Goal: Task Accomplishment & Management: Manage account settings

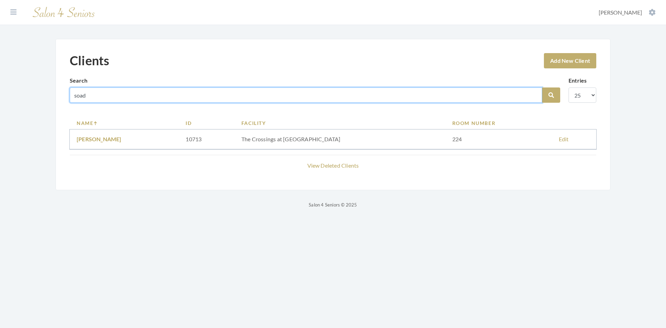
click at [533, 96] on input "soad" at bounding box center [306, 94] width 473 height 15
click at [535, 94] on input "soad" at bounding box center [306, 94] width 473 height 15
type input "[PERSON_NAME]"
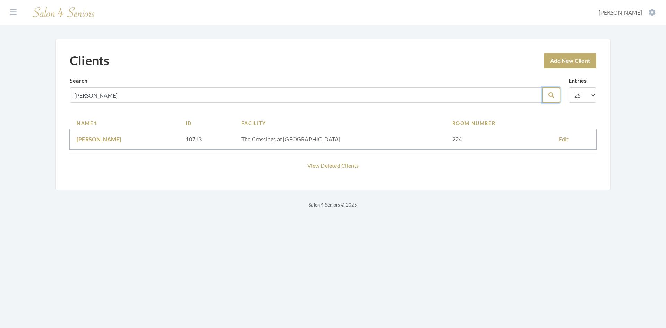
click at [550, 96] on icon "submit" at bounding box center [552, 95] width 6 height 6
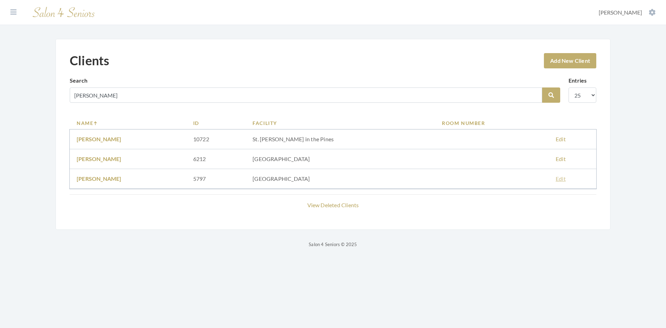
click at [556, 180] on link "Edit" at bounding box center [561, 178] width 10 height 7
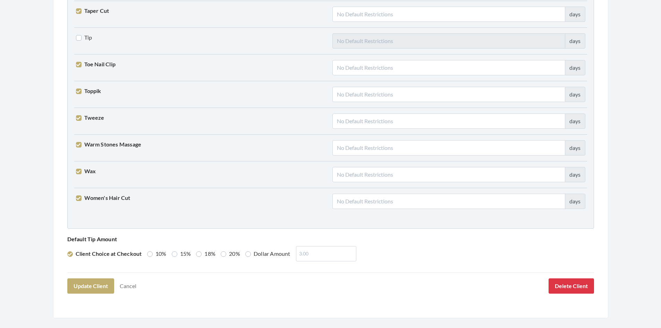
scroll to position [1709, 0]
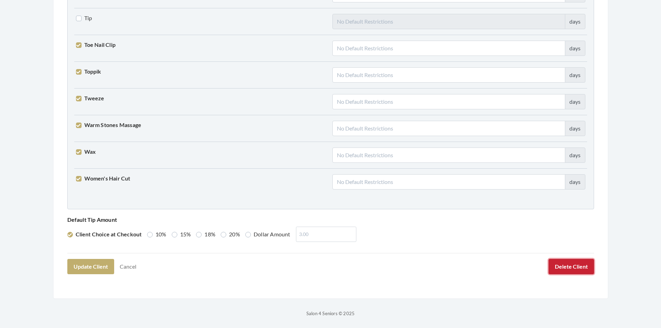
click at [566, 269] on button "Delete Client" at bounding box center [571, 266] width 45 height 15
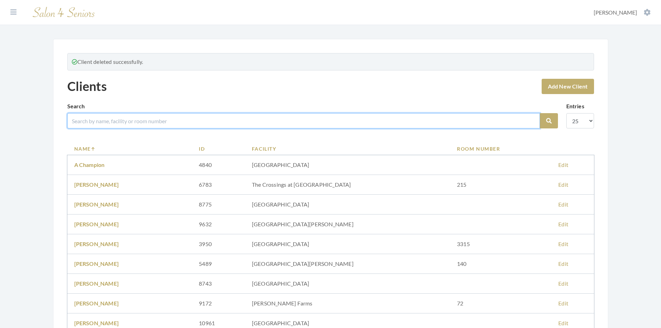
click at [166, 117] on input "search" at bounding box center [303, 120] width 473 height 15
type input "[PERSON_NAME]"
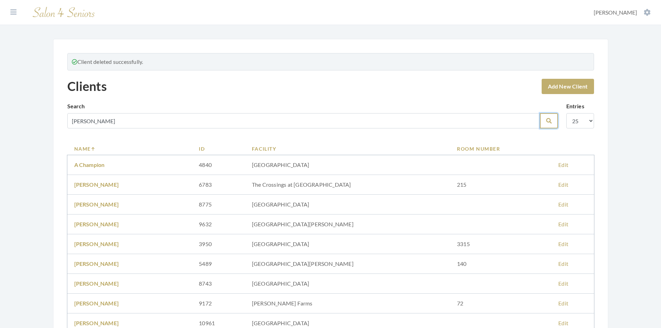
click at [550, 126] on button "Search" at bounding box center [549, 120] width 18 height 15
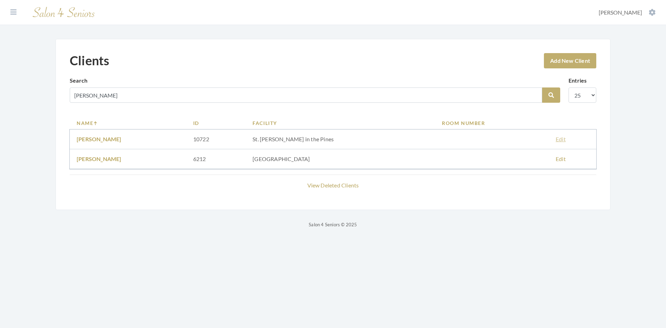
click at [556, 139] on link "Edit" at bounding box center [561, 139] width 10 height 7
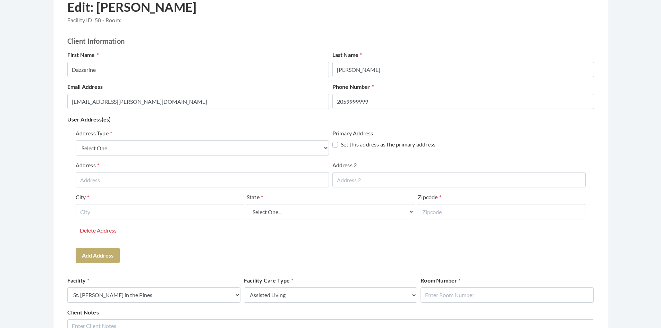
scroll to position [69, 0]
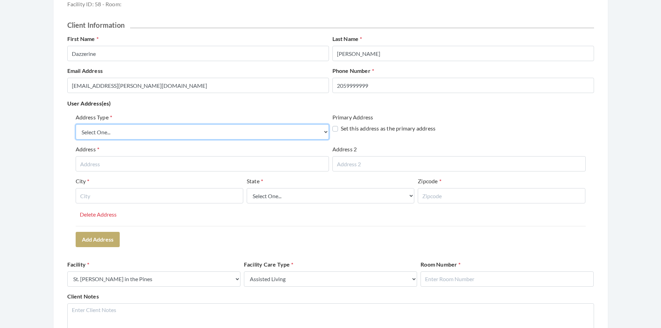
click at [202, 134] on select "Select One... Office Address Home Address Billing Address" at bounding box center [202, 131] width 253 height 15
select select "office"
click at [76, 124] on select "Select One... Office Address Home Address Billing Address" at bounding box center [202, 131] width 253 height 15
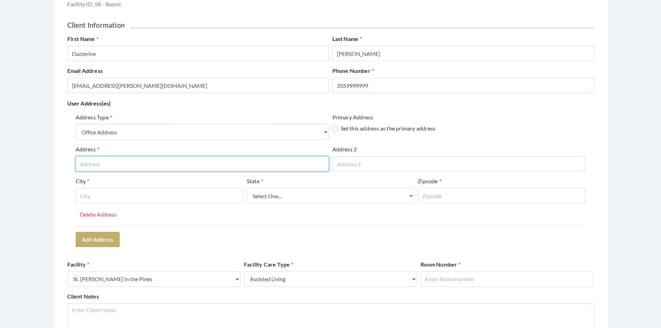
click at [149, 168] on input "text" at bounding box center [202, 163] width 253 height 15
type input "4941 MONTEVALLO ROAD"
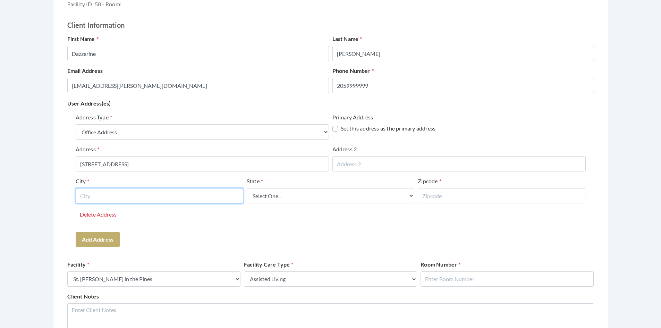
click at [147, 195] on input "text" at bounding box center [160, 195] width 168 height 15
type input "BIRMINGHAM"
select select "al"
type input "35210"
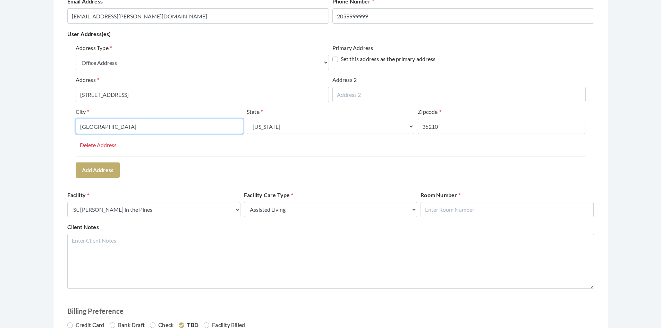
scroll to position [174, 0]
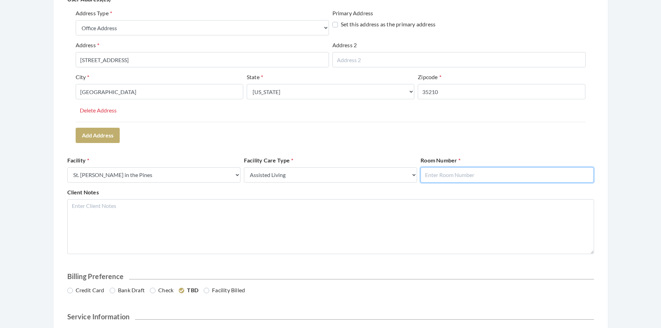
click at [451, 178] on input "text" at bounding box center [507, 174] width 173 height 15
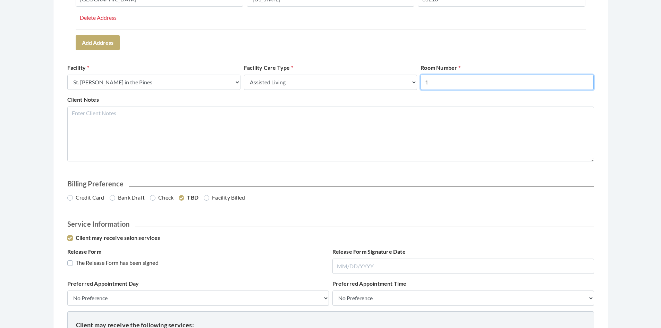
scroll to position [278, 0]
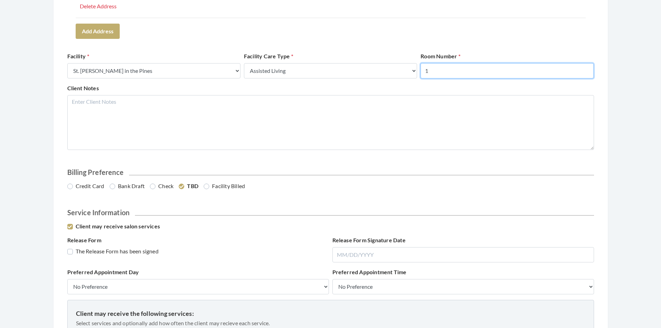
type input "1"
click at [70, 188] on label "Credit Card" at bounding box center [85, 186] width 37 height 8
radio input "true"
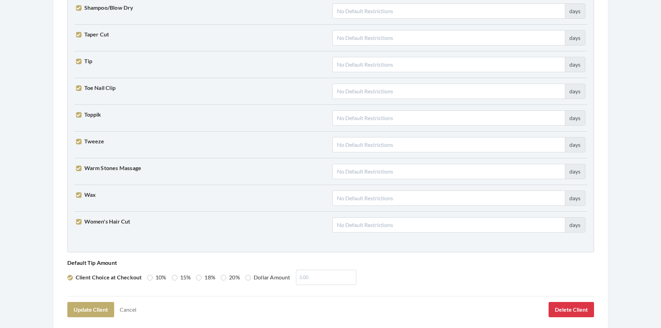
scroll to position [1709, 0]
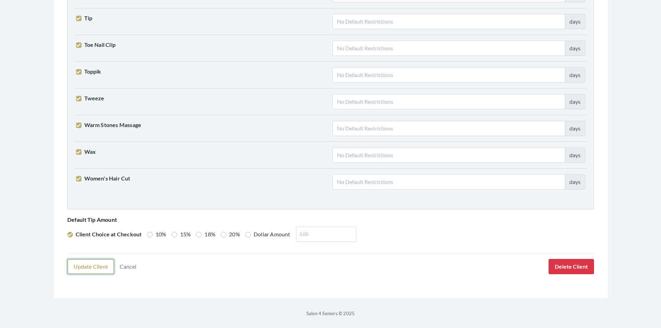
click at [91, 269] on button "Update Client" at bounding box center [90, 266] width 47 height 15
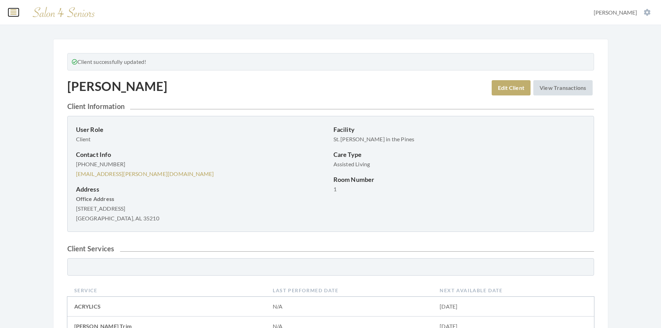
click at [15, 13] on icon at bounding box center [13, 12] width 6 height 7
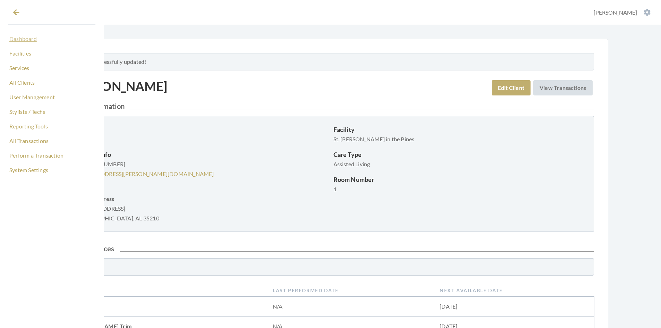
click at [33, 39] on link "Dashboard" at bounding box center [51, 39] width 87 height 12
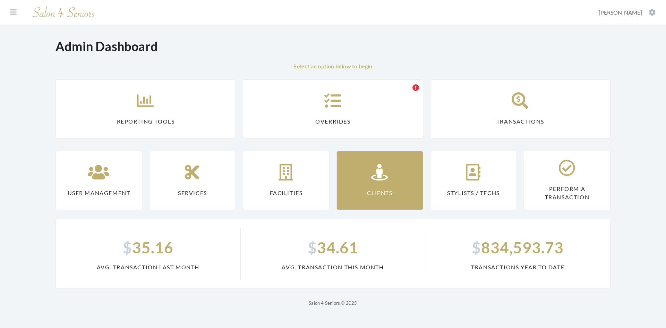
click at [359, 174] on link "Clients" at bounding box center [380, 180] width 87 height 59
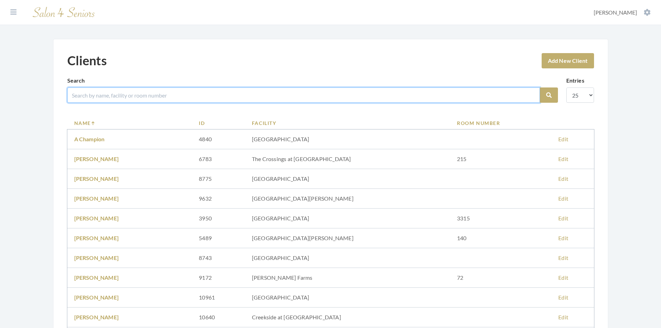
click at [149, 94] on input "search" at bounding box center [303, 94] width 473 height 15
type input "YARBRO"
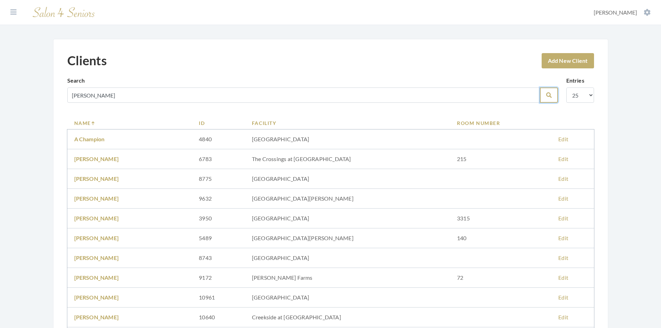
click at [551, 98] on button "Search" at bounding box center [549, 94] width 18 height 15
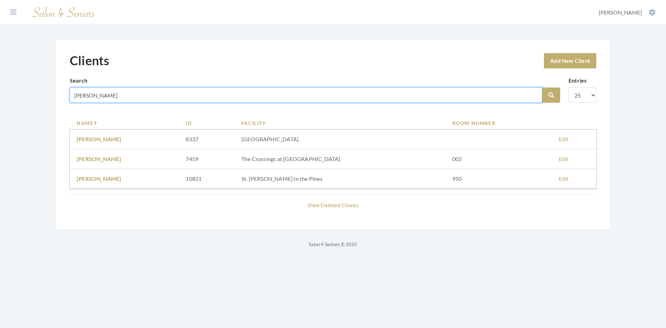
drag, startPoint x: 99, startPoint y: 95, endPoint x: 64, endPoint y: 96, distance: 35.1
click at [64, 96] on div "Clients Add New Client Search YARBRO Search Entries 10 25 50 100 Name ID Facili…" at bounding box center [333, 134] width 555 height 191
type input "[PERSON_NAME]"
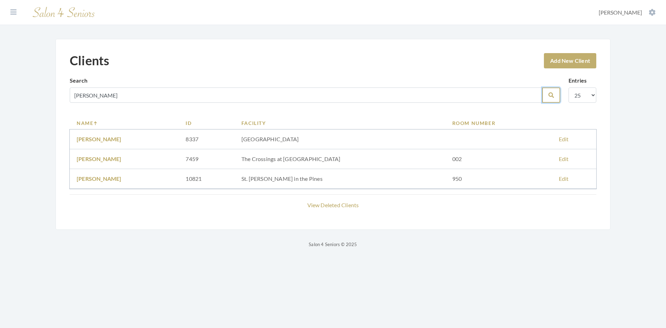
click at [552, 99] on button "Search" at bounding box center [551, 94] width 18 height 15
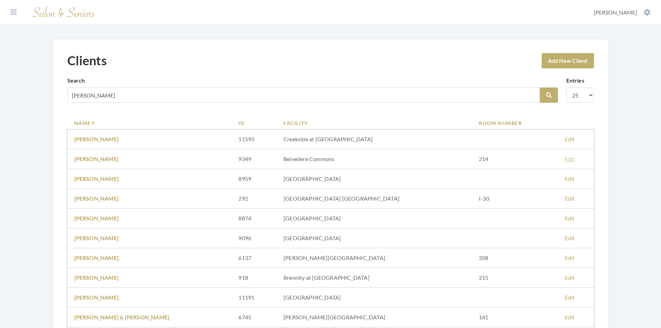
click at [565, 156] on link "Edit" at bounding box center [570, 158] width 10 height 7
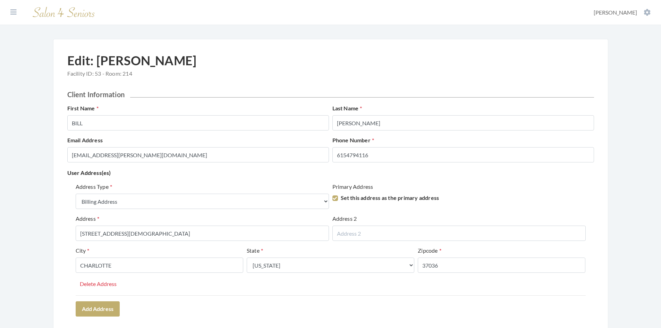
select select "billing"
select select "tn"
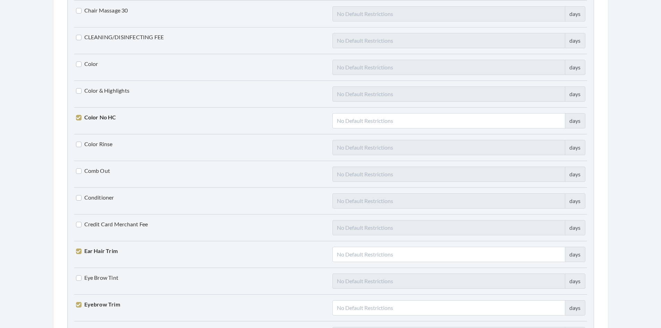
scroll to position [729, 0]
click at [76, 117] on label "Color No HC" at bounding box center [96, 117] width 40 height 8
checkbox input "false"
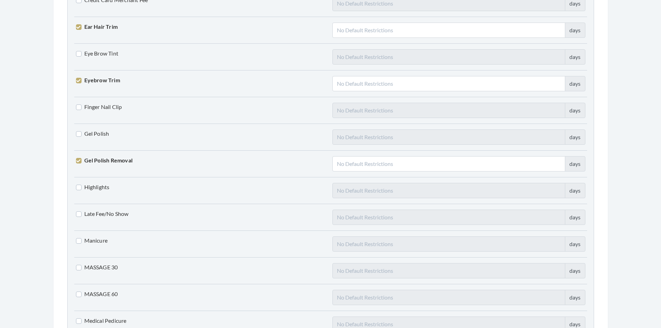
scroll to position [972, 0]
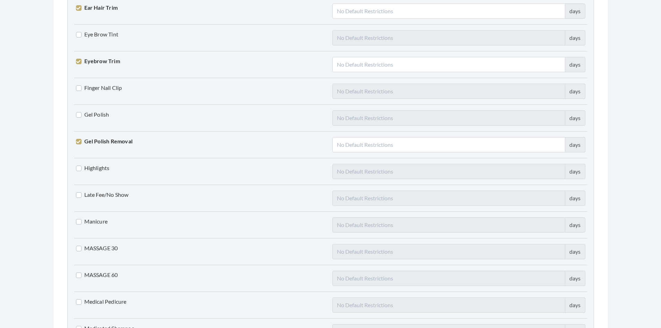
click at [79, 87] on label "Finger Nail Clip" at bounding box center [99, 88] width 46 height 8
checkbox input "true"
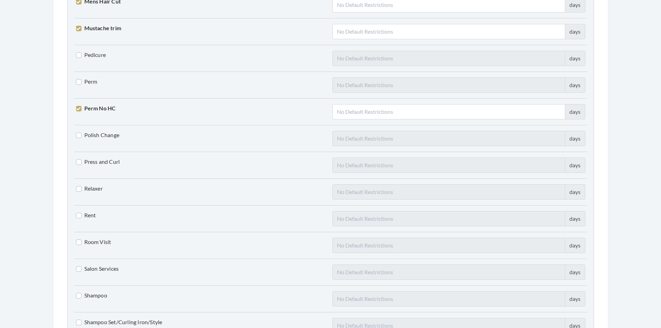
scroll to position [1353, 0]
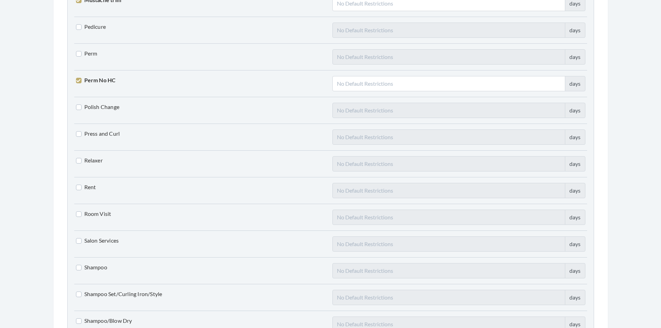
click at [79, 83] on label "Perm No HC" at bounding box center [96, 80] width 40 height 8
checkbox input "false"
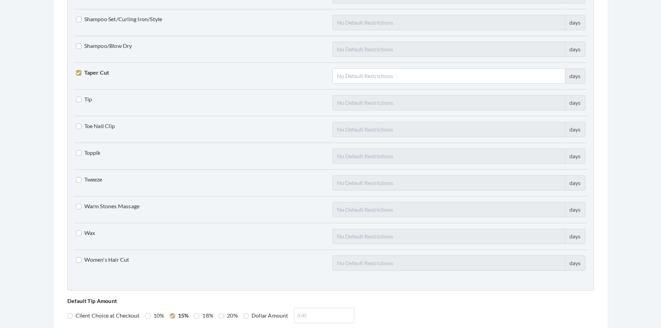
scroll to position [1631, 0]
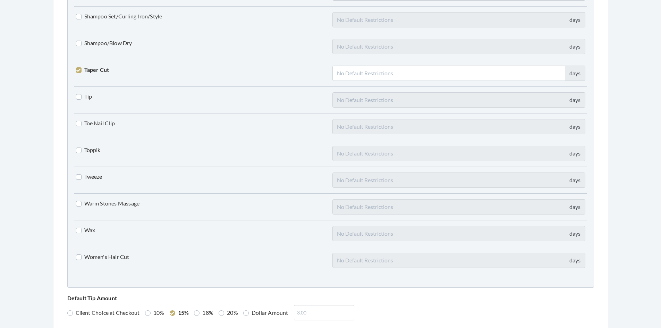
click at [80, 124] on label "Toe Nail Clip" at bounding box center [95, 123] width 39 height 8
checkbox input "true"
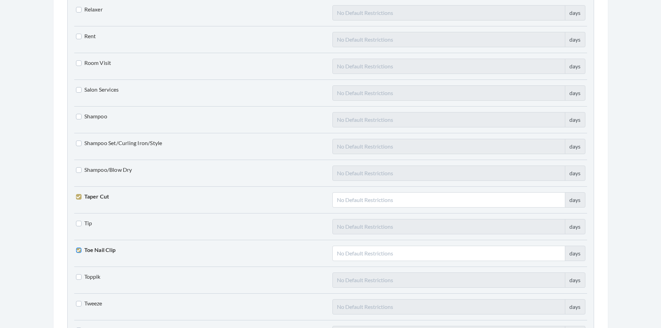
scroll to position [1492, 0]
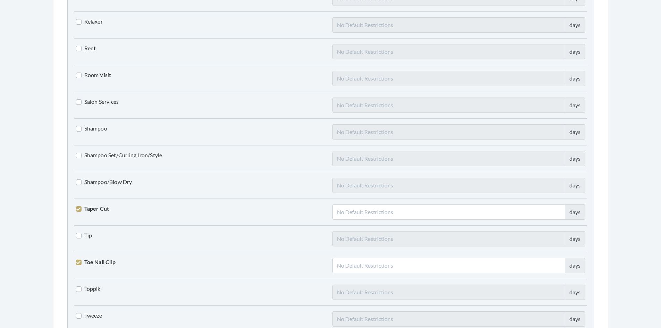
click at [79, 128] on label "Shampoo" at bounding box center [91, 128] width 31 height 8
checkbox input "true"
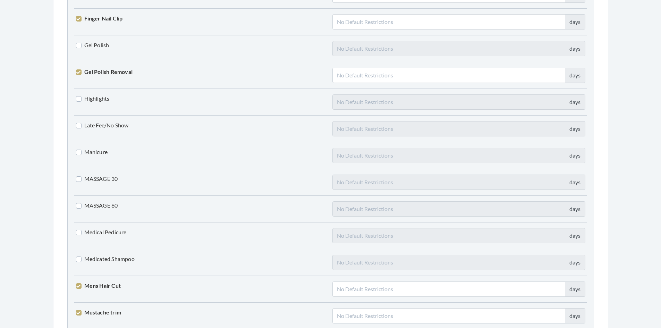
scroll to position [1006, 0]
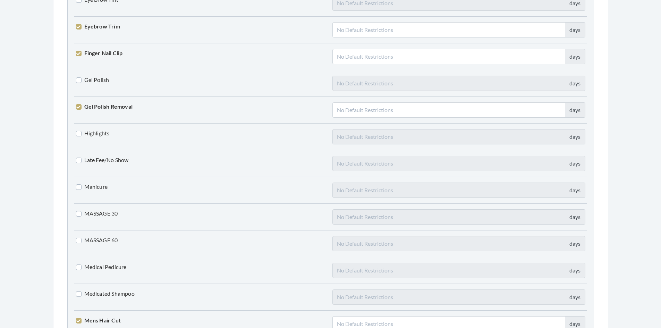
drag, startPoint x: 81, startPoint y: 108, endPoint x: 85, endPoint y: 108, distance: 4.2
click at [81, 108] on label "Gel Polish Removal" at bounding box center [104, 106] width 57 height 8
checkbox input "false"
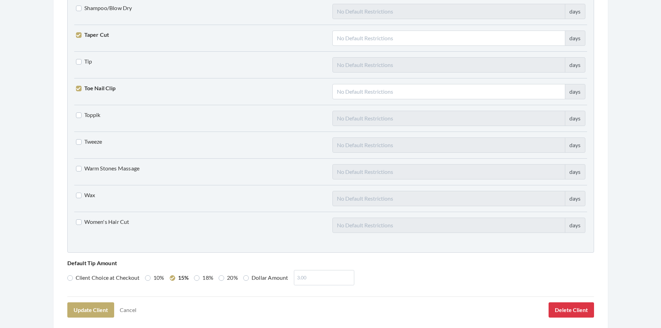
scroll to position [1709, 0]
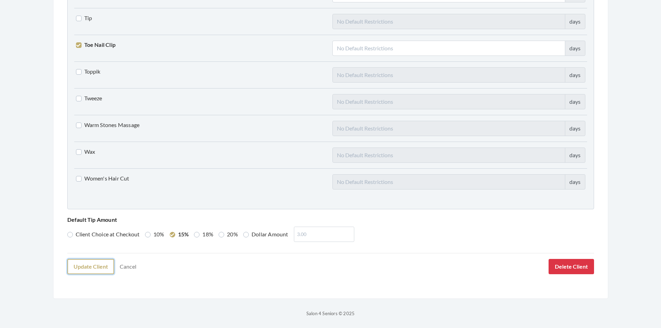
click at [88, 269] on button "Update Client" at bounding box center [90, 266] width 47 height 15
